Goal: Information Seeking & Learning: Compare options

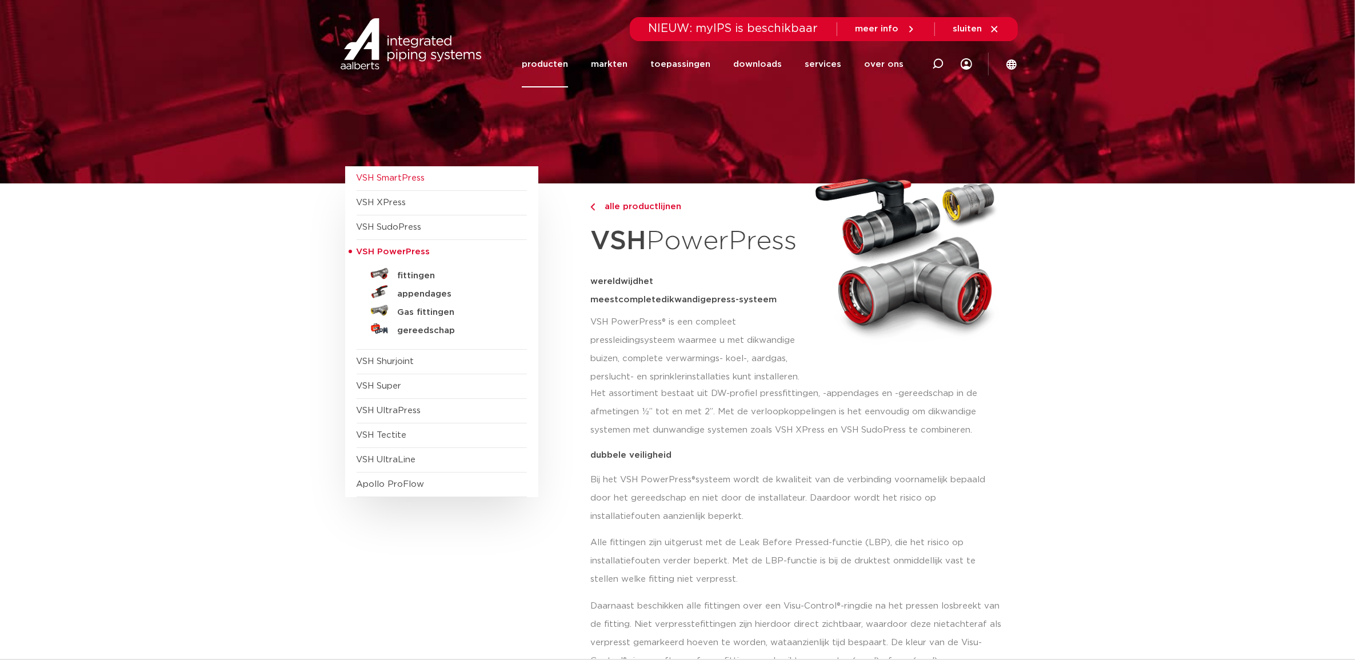
click at [416, 181] on span "VSH SmartPress" at bounding box center [391, 178] width 69 height 9
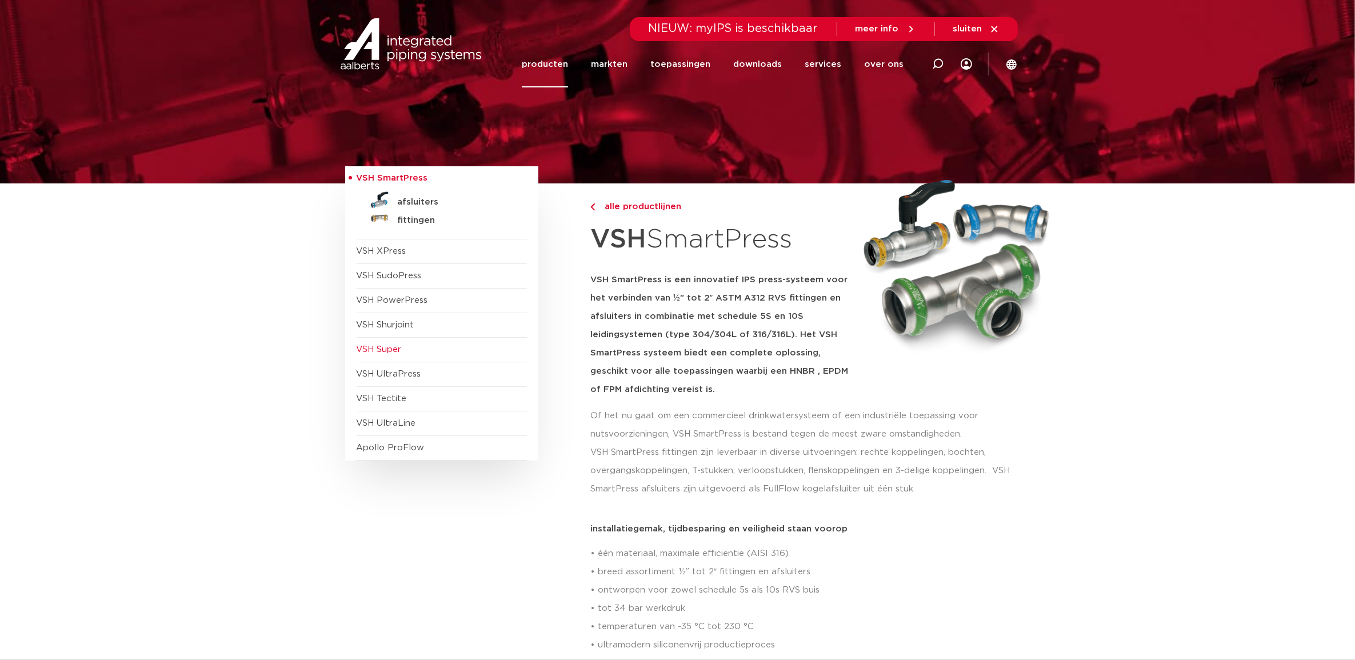
click at [398, 356] on span "VSH Super" at bounding box center [442, 350] width 170 height 25
click at [395, 353] on span "VSH Super" at bounding box center [379, 349] width 45 height 9
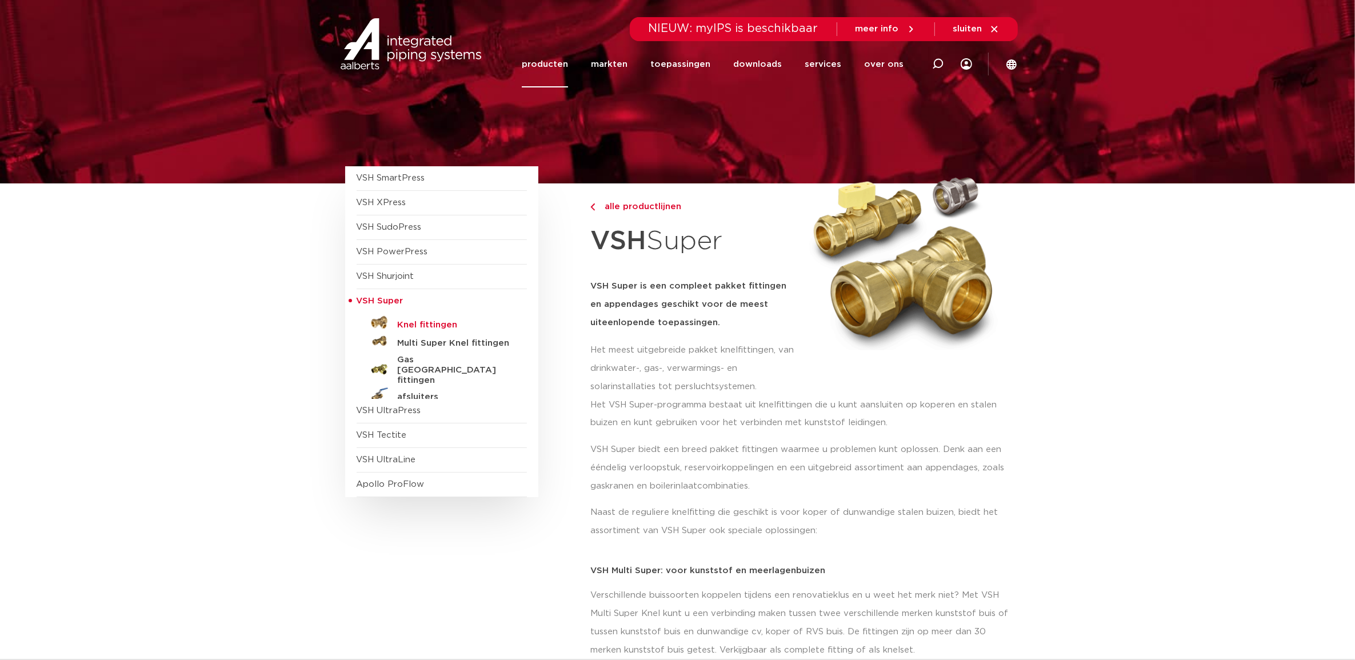
click at [433, 323] on h5 "Knel fittingen" at bounding box center [454, 325] width 113 height 10
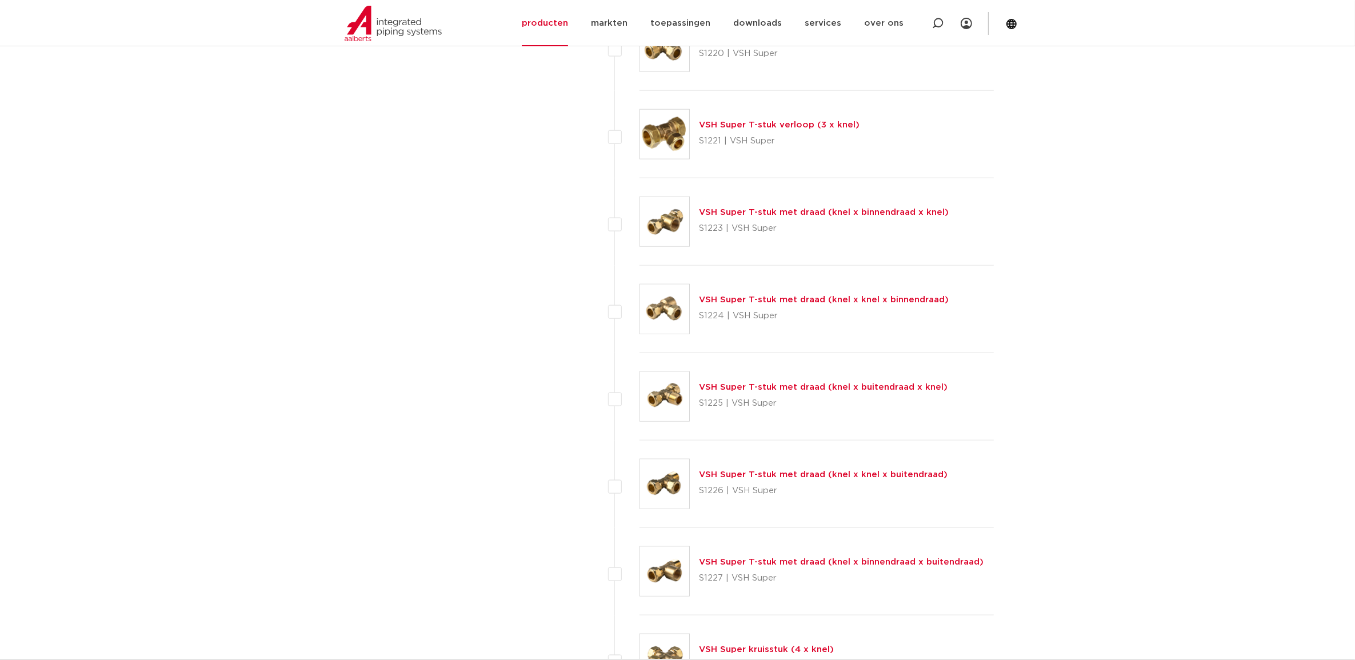
scroll to position [1572, 0]
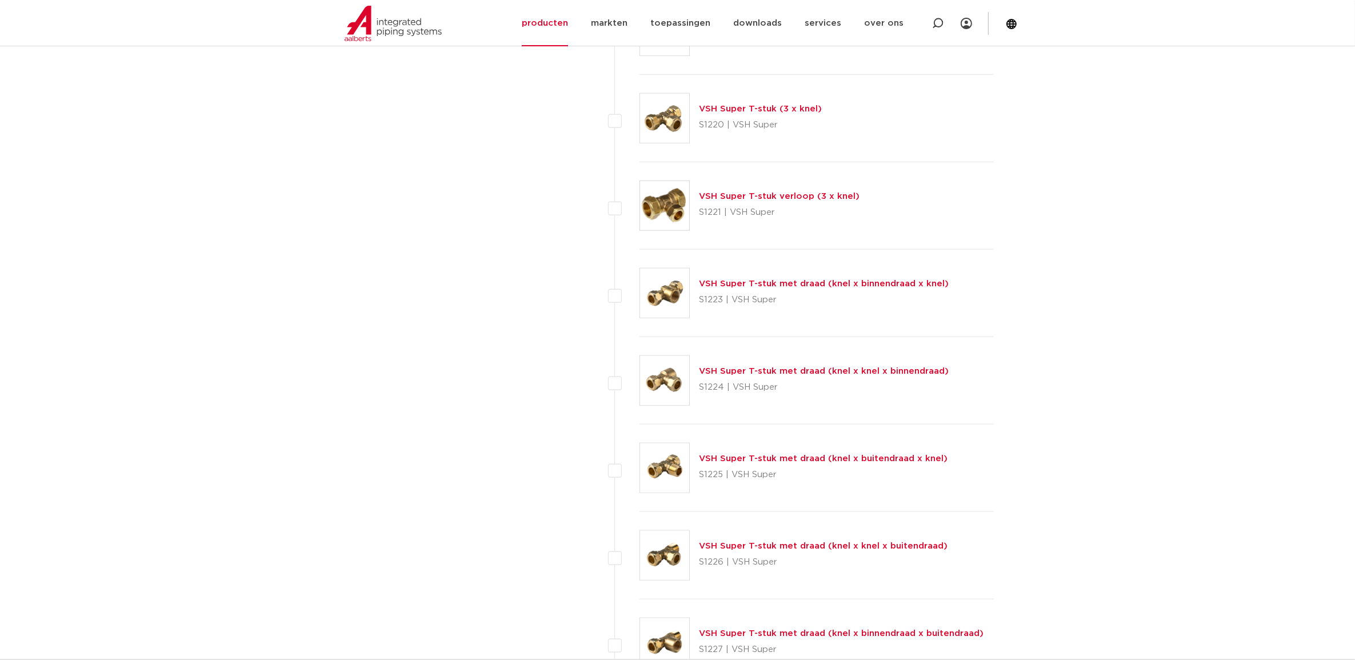
click at [816, 201] on link "VSH Super T-stuk verloop (3 x knel)" at bounding box center [779, 196] width 161 height 9
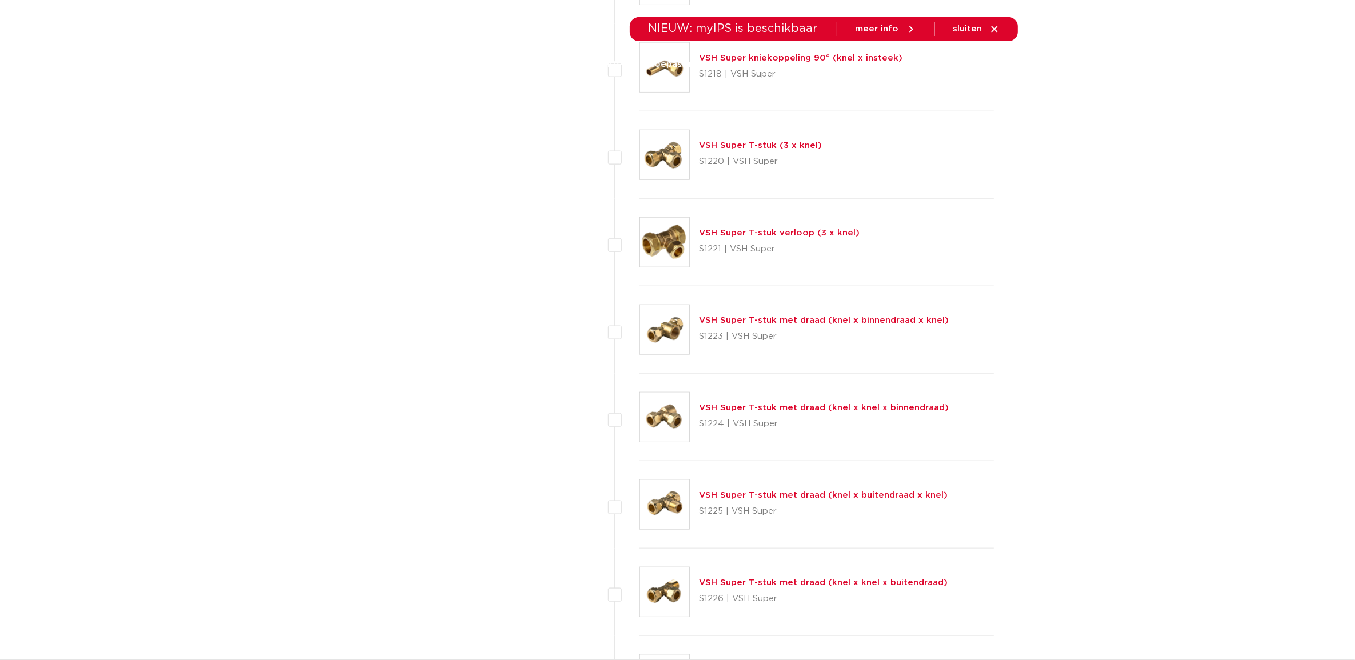
scroll to position [1500, 0]
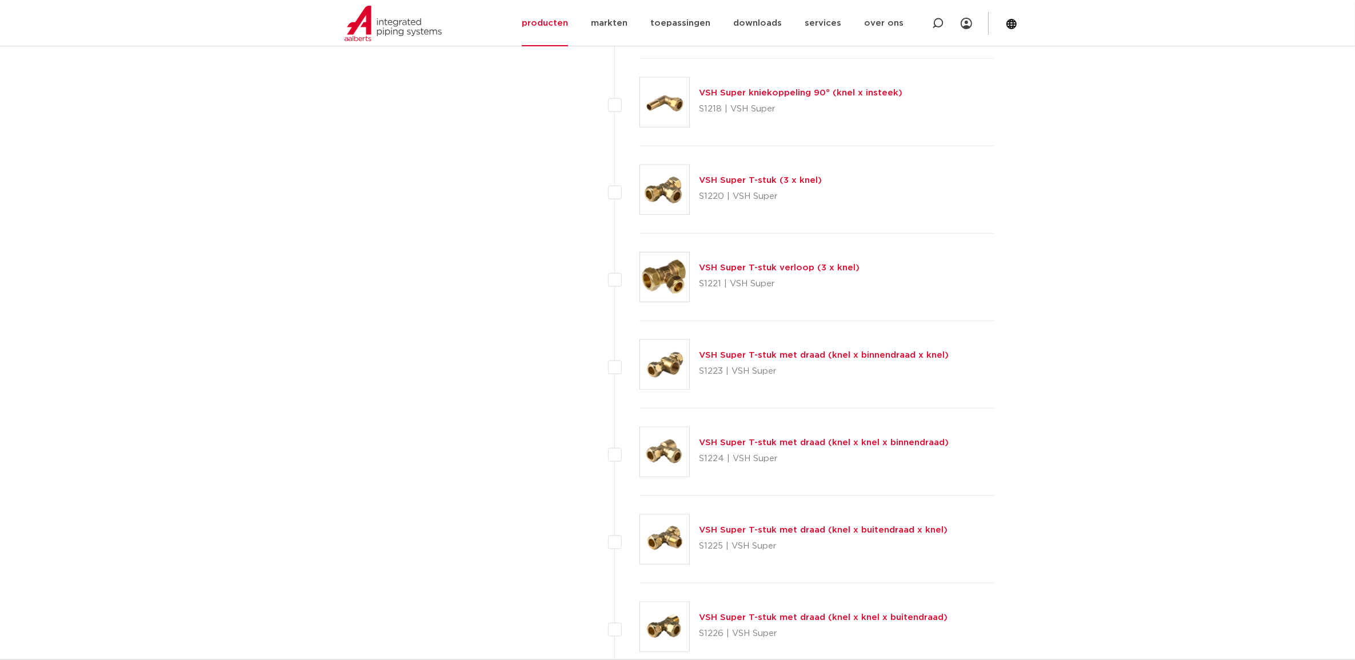
click at [798, 269] on link "VSH Super T-stuk verloop (3 x knel)" at bounding box center [779, 267] width 161 height 9
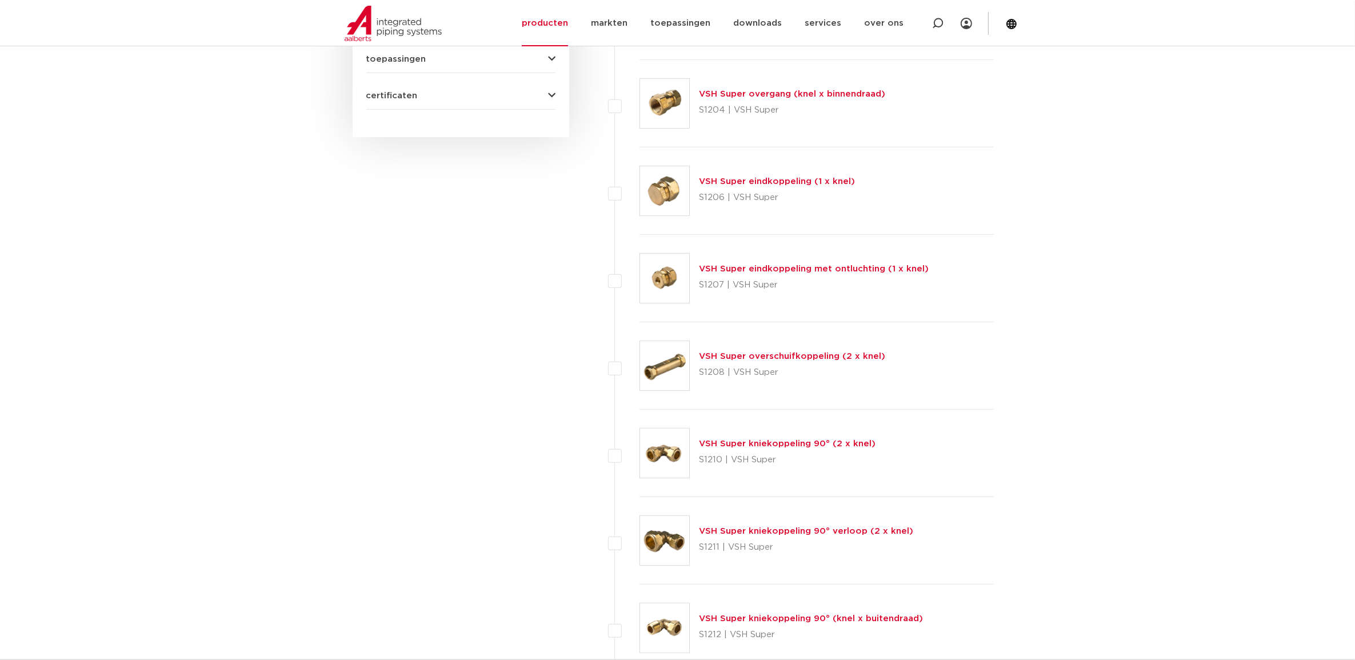
scroll to position [500, 0]
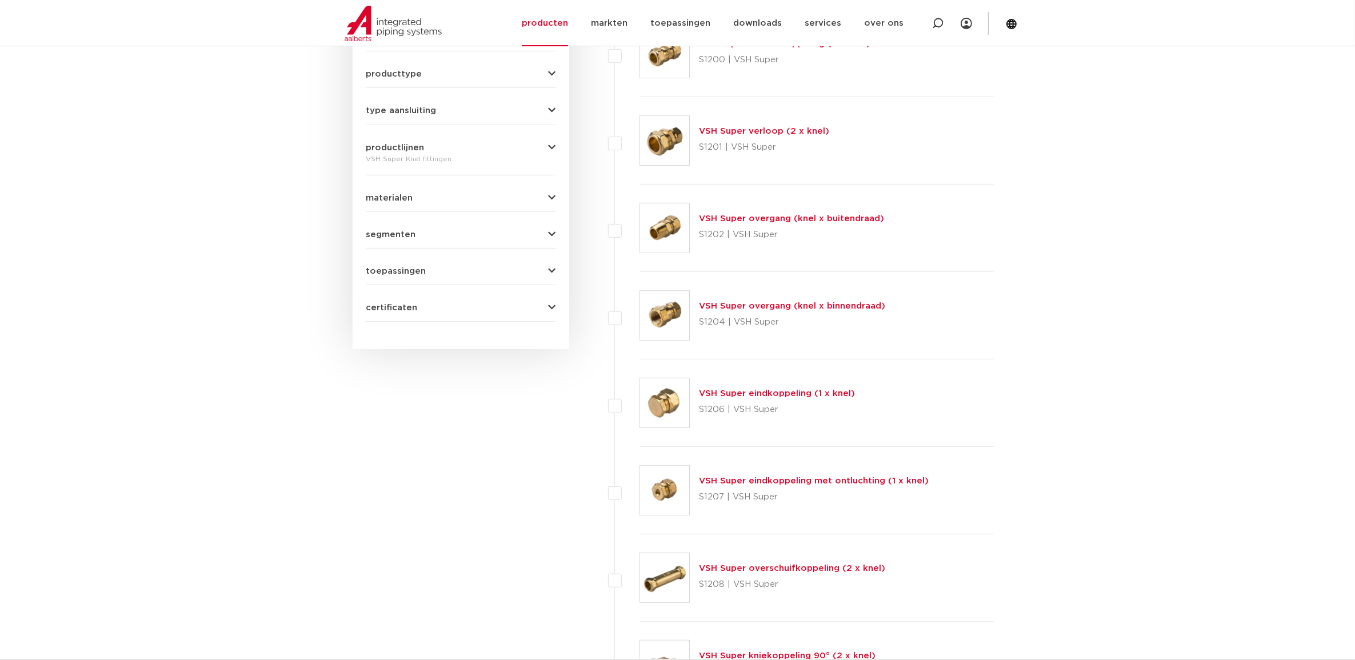
click at [835, 564] on link "VSH Super overschuifkoppeling (2 x knel)" at bounding box center [792, 568] width 186 height 9
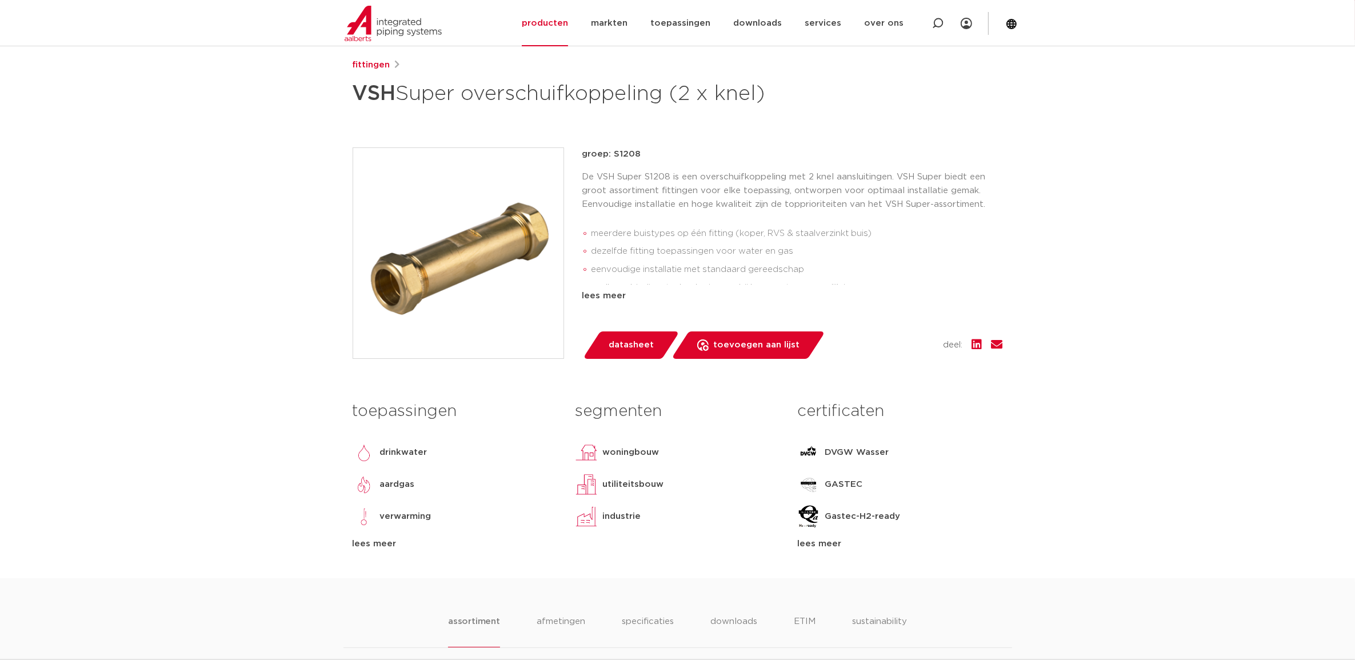
scroll to position [143, 0]
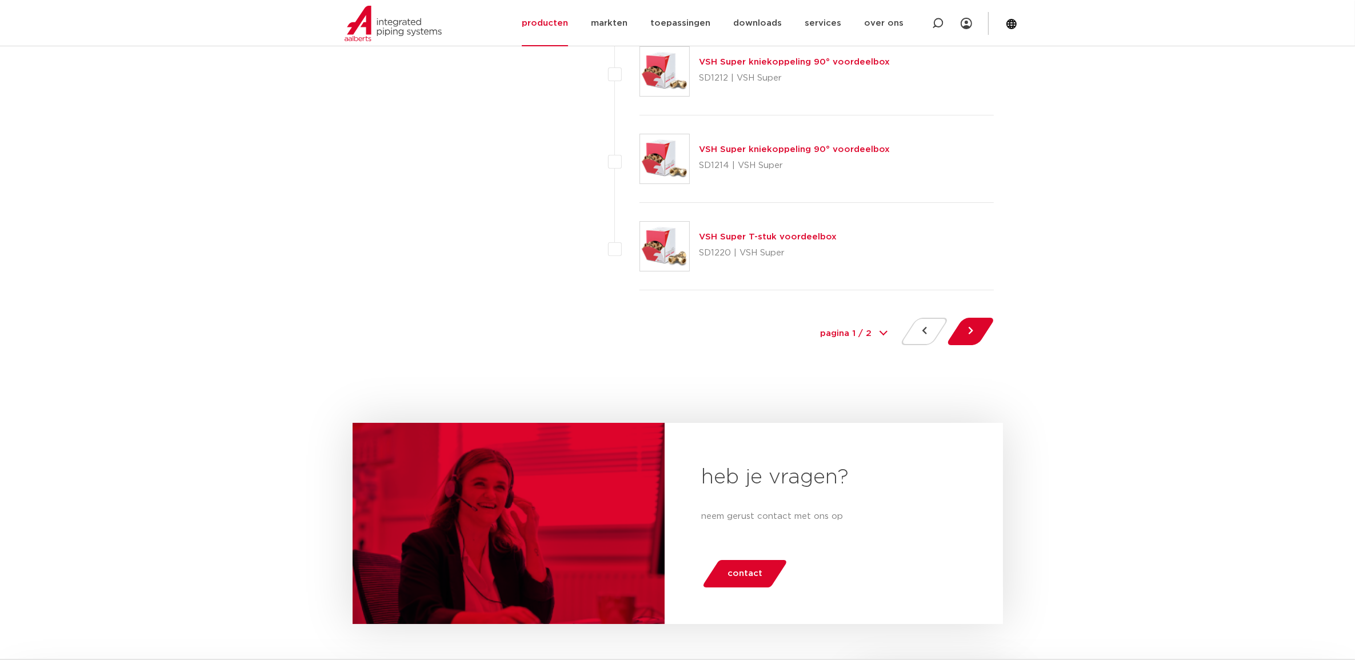
scroll to position [5228, 0]
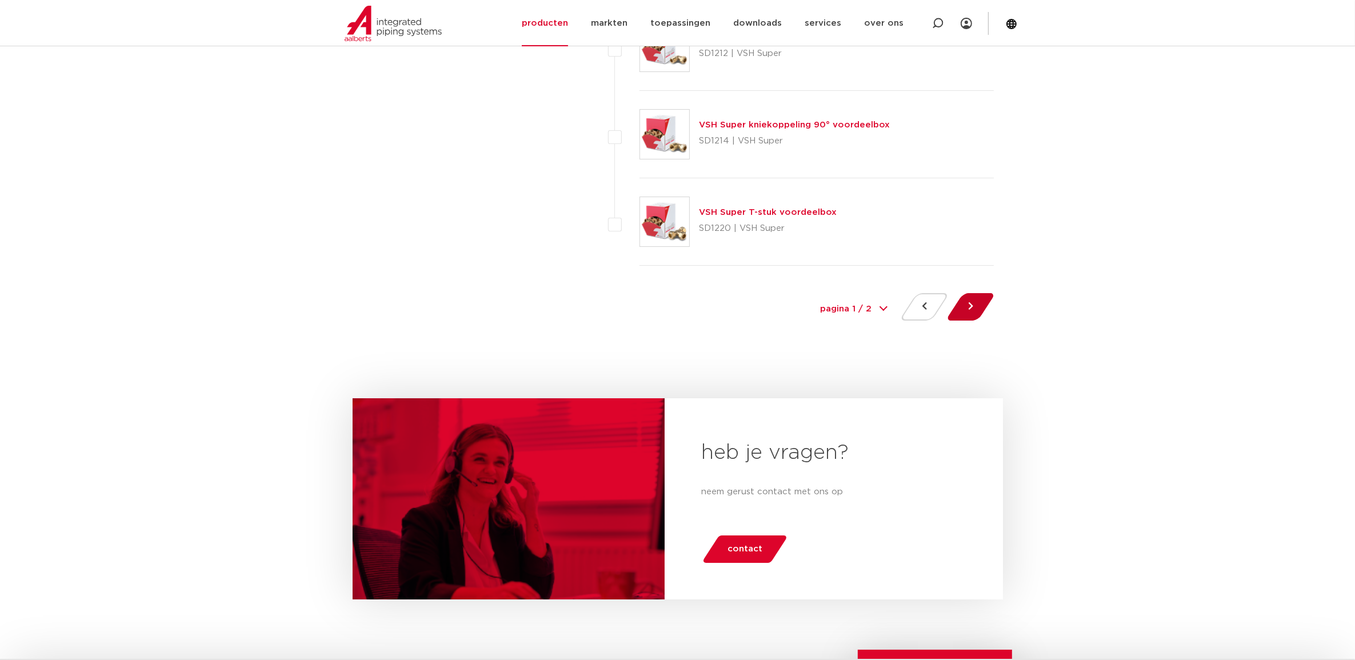
click at [964, 318] on button at bounding box center [970, 306] width 33 height 27
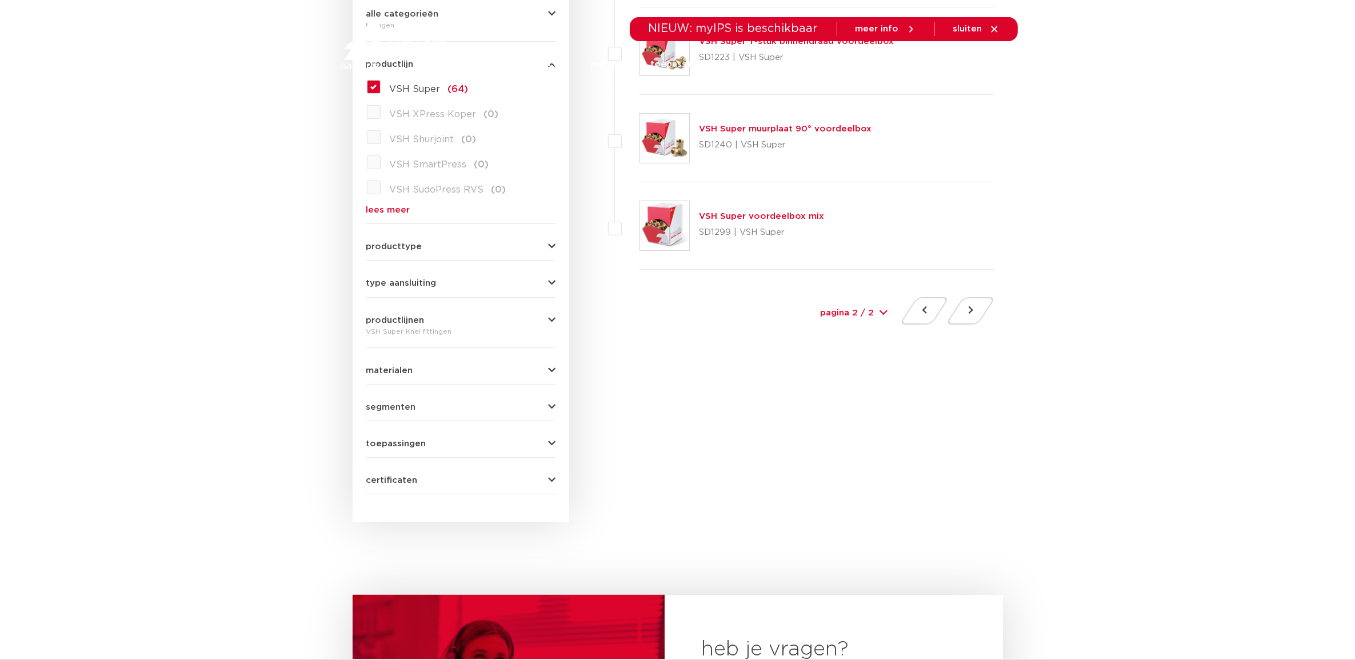
scroll to position [500, 0]
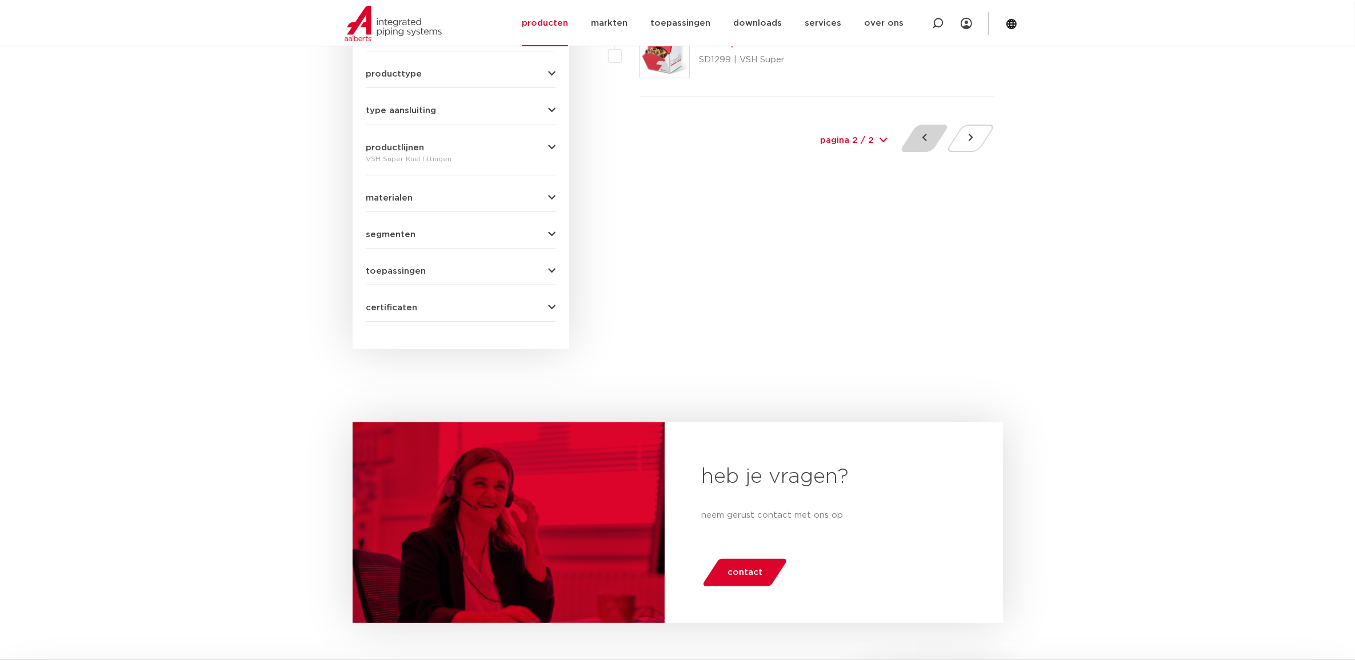
click at [924, 140] on button at bounding box center [924, 138] width 33 height 27
